Goal: Task Accomplishment & Management: Use online tool/utility

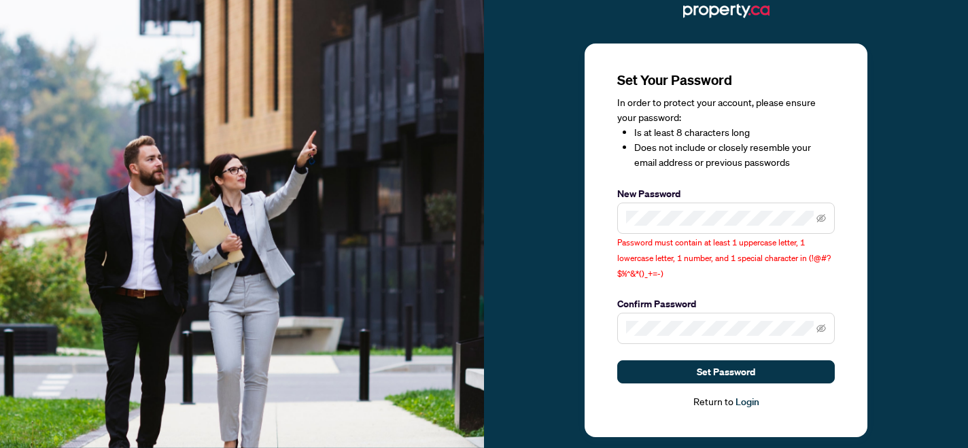
click at [671, 225] on span at bounding box center [726, 218] width 218 height 31
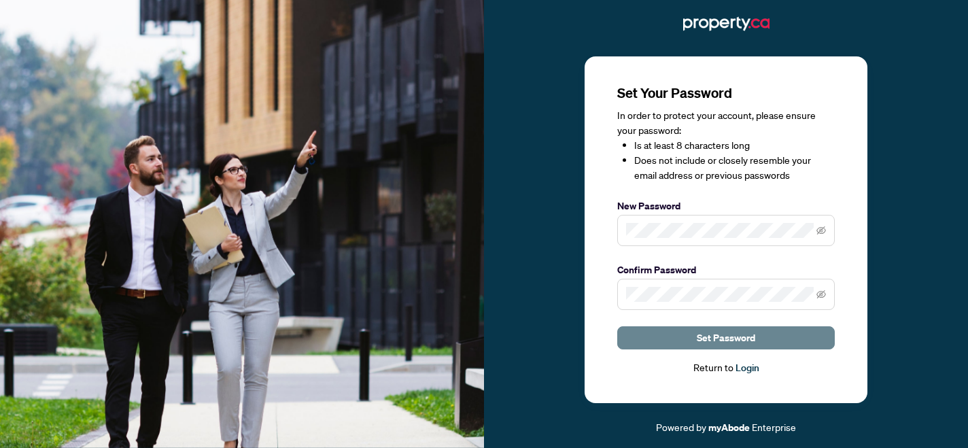
click at [712, 335] on span "Set Password" at bounding box center [726, 338] width 58 height 22
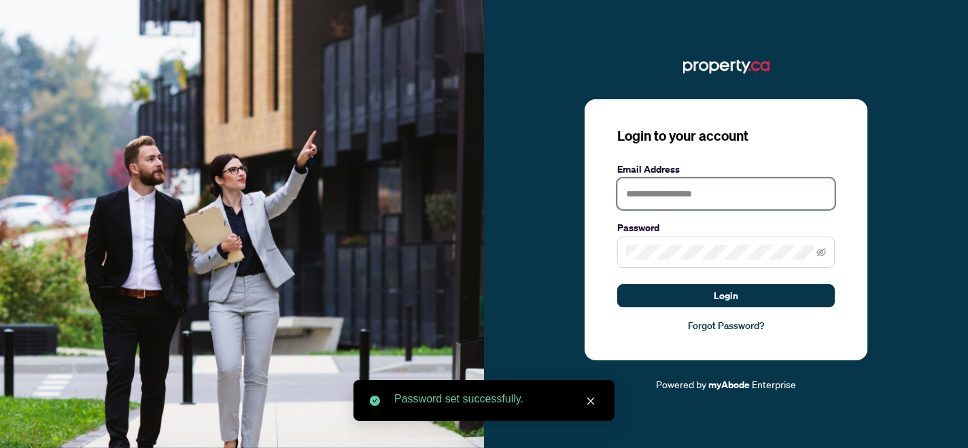
click at [703, 186] on input "text" at bounding box center [726, 193] width 218 height 31
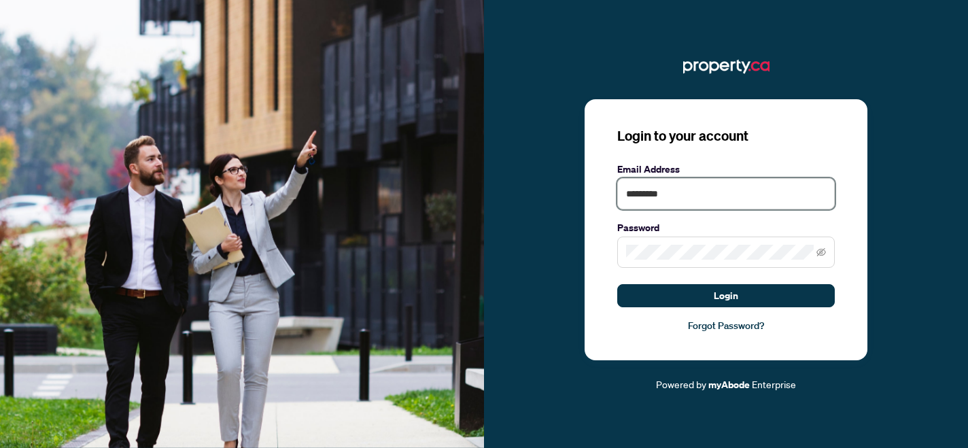
type input "**********"
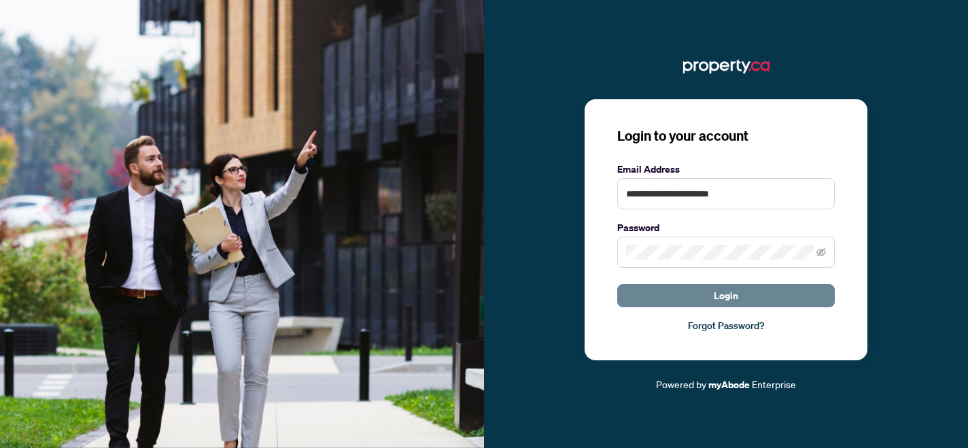
click at [722, 296] on span "Login" at bounding box center [726, 296] width 24 height 22
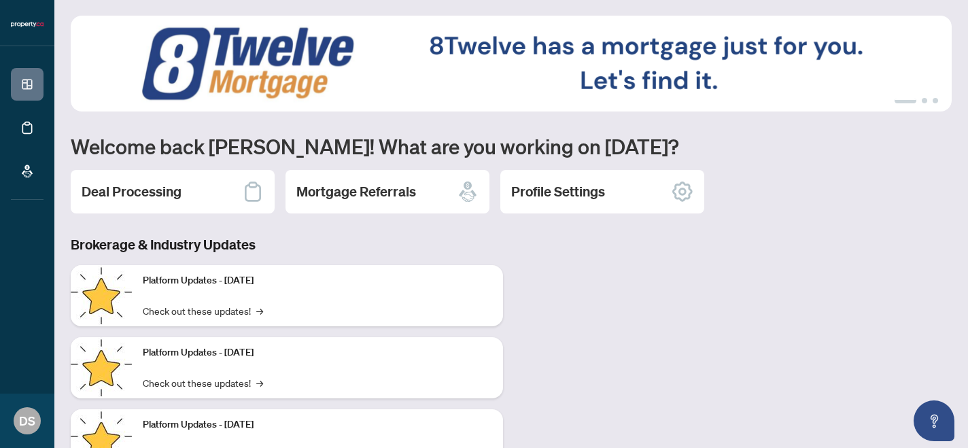
scroll to position [29, 0]
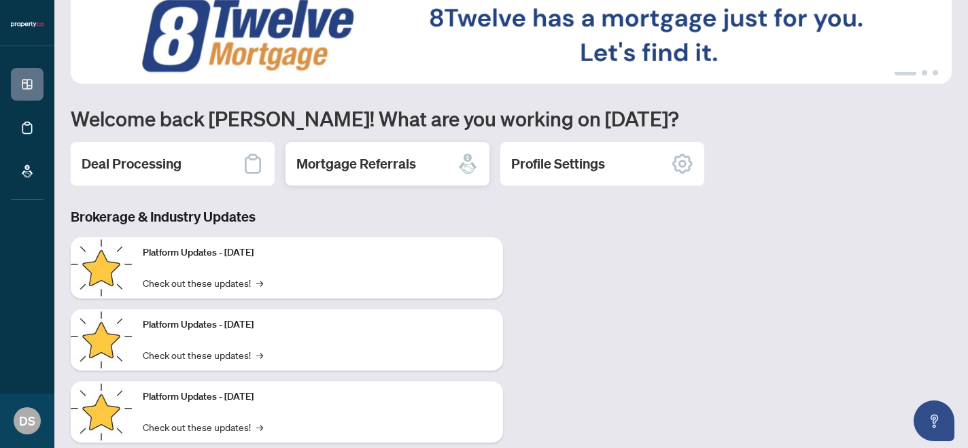
click at [420, 167] on div "Mortgage Referrals" at bounding box center [388, 164] width 204 height 44
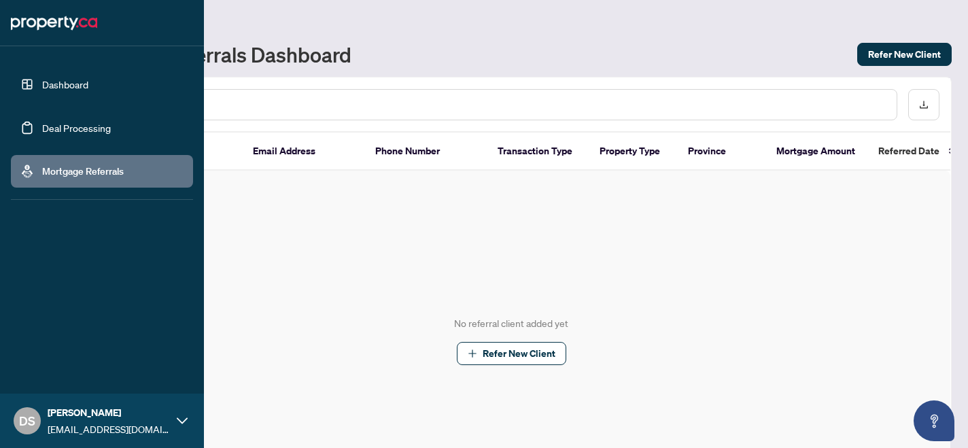
click at [71, 124] on link "Deal Processing" at bounding box center [76, 128] width 69 height 12
